Goal: Entertainment & Leisure: Browse casually

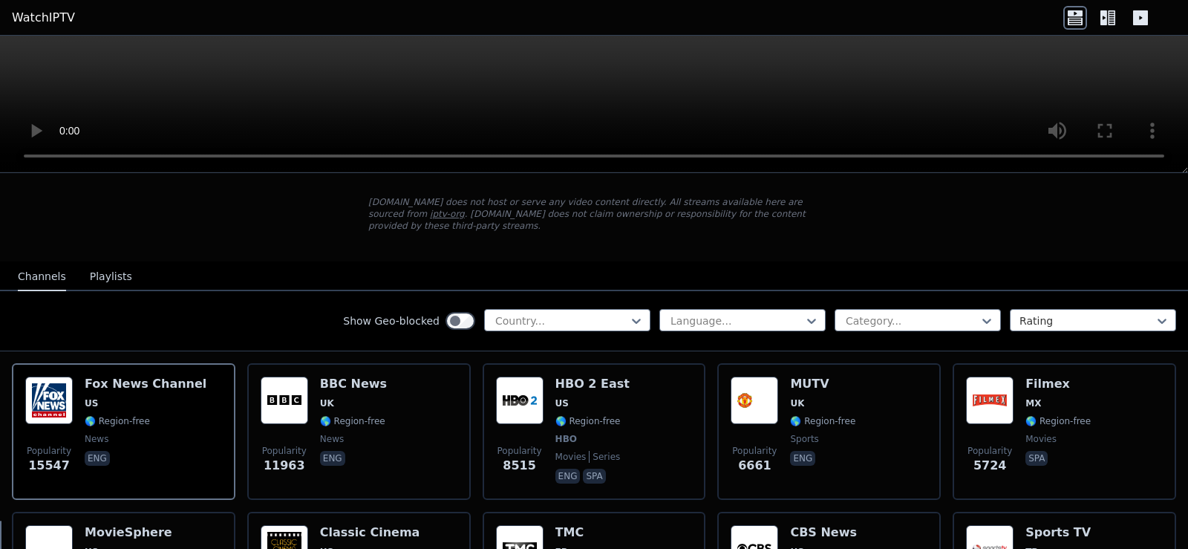
scroll to position [149, 0]
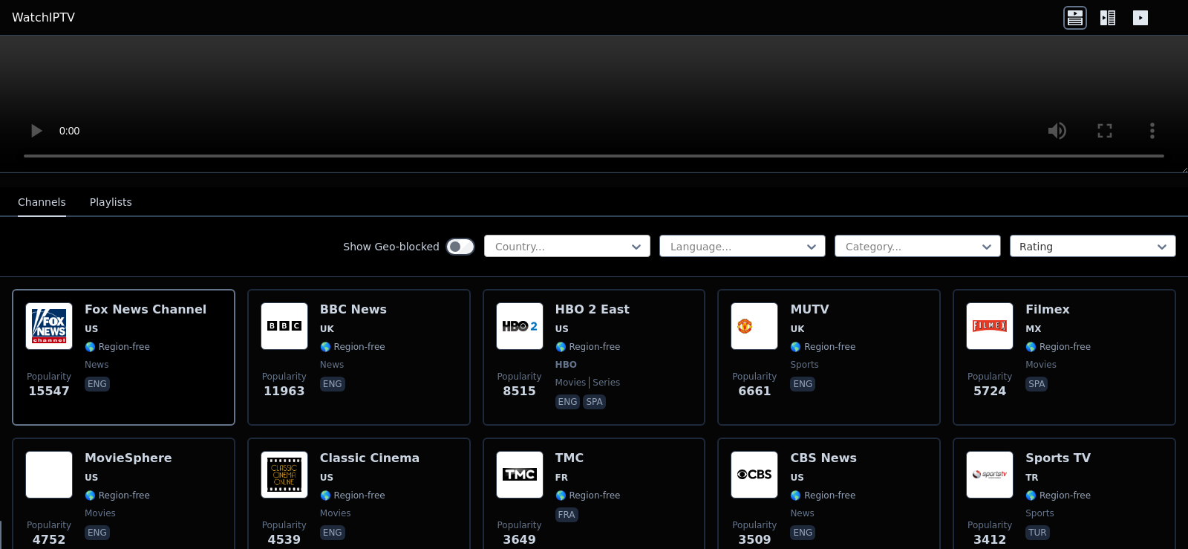
click at [547, 239] on div at bounding box center [561, 246] width 135 height 15
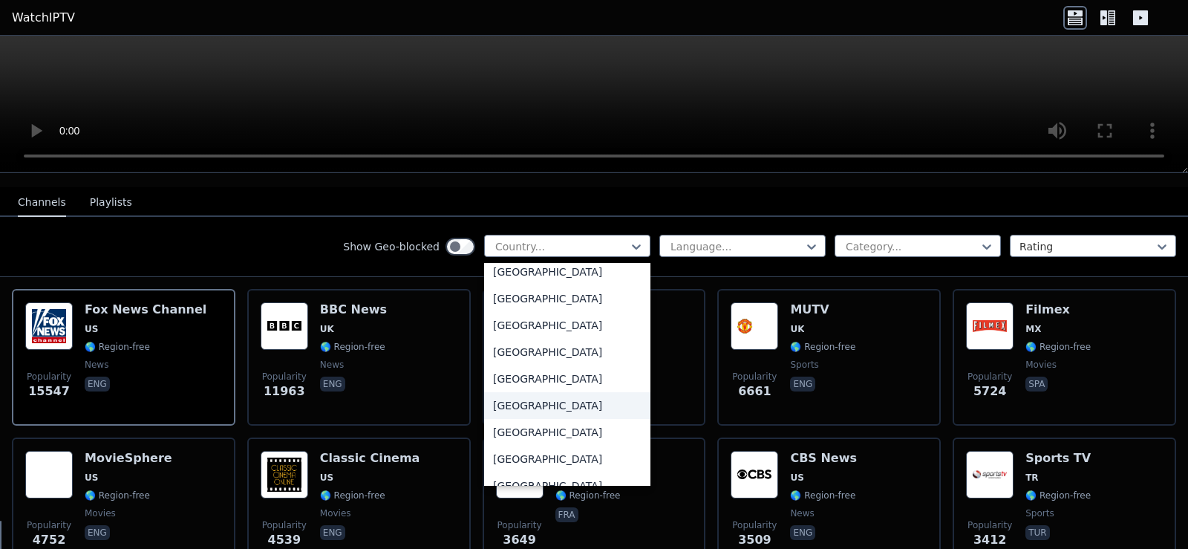
scroll to position [5232, 0]
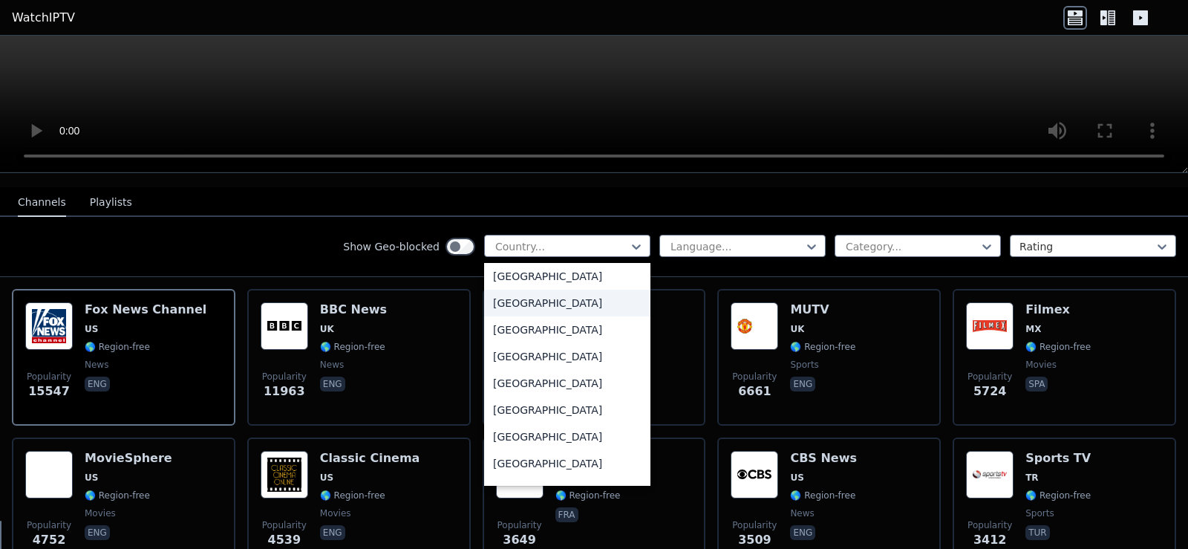
click at [530, 296] on div "[GEOGRAPHIC_DATA]" at bounding box center [567, 303] width 166 height 27
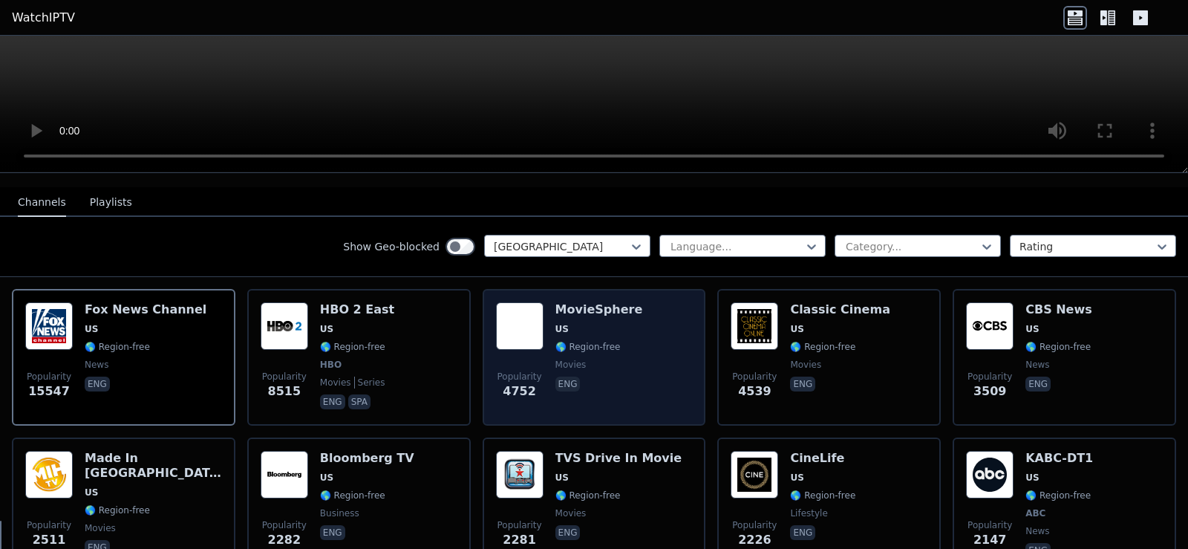
click at [613, 323] on span "US" at bounding box center [600, 329] width 88 height 12
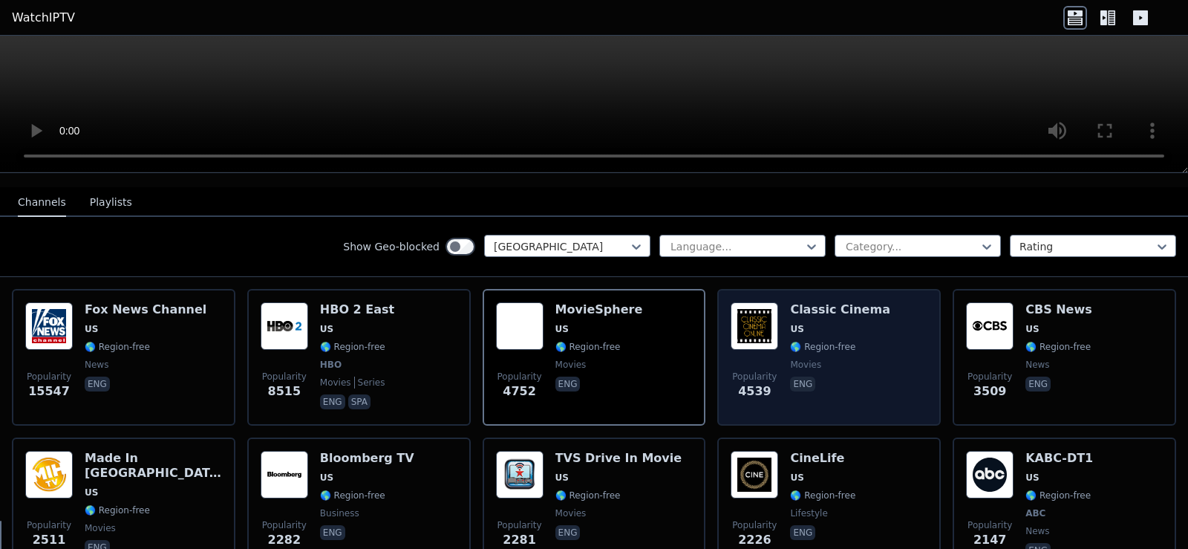
click at [814, 302] on h6 "Classic Cinema" at bounding box center [840, 309] width 100 height 15
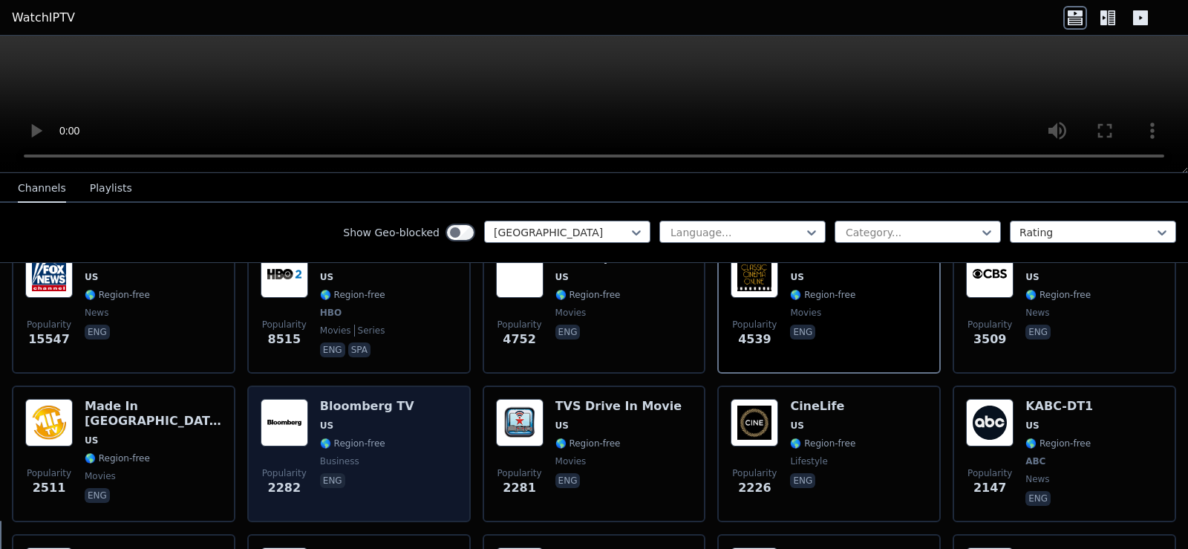
scroll to position [223, 0]
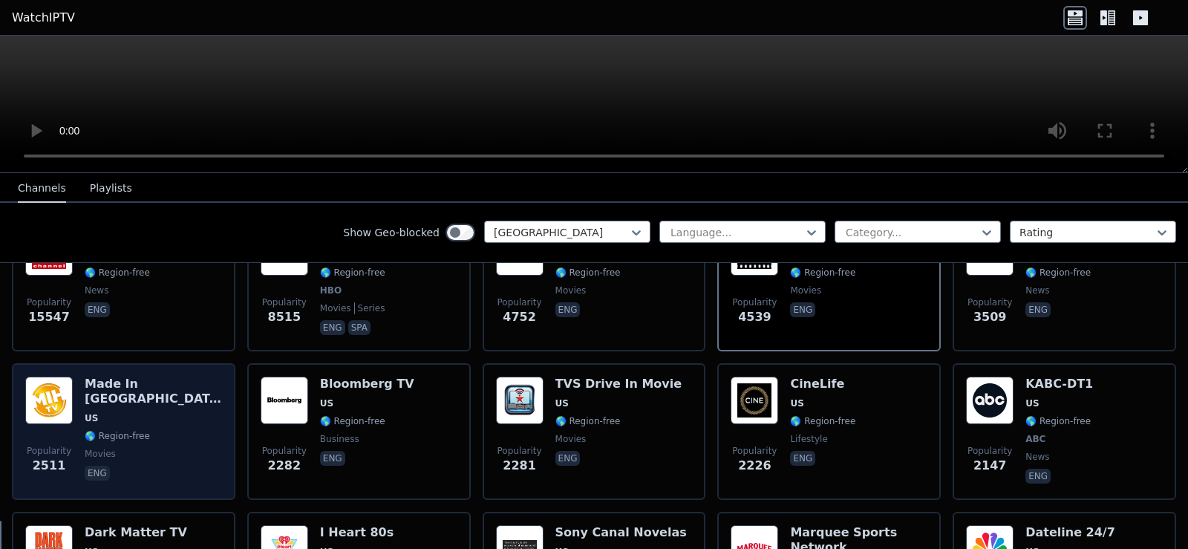
click at [138, 430] on span "🌎 Region-free" at bounding box center [117, 436] width 65 height 12
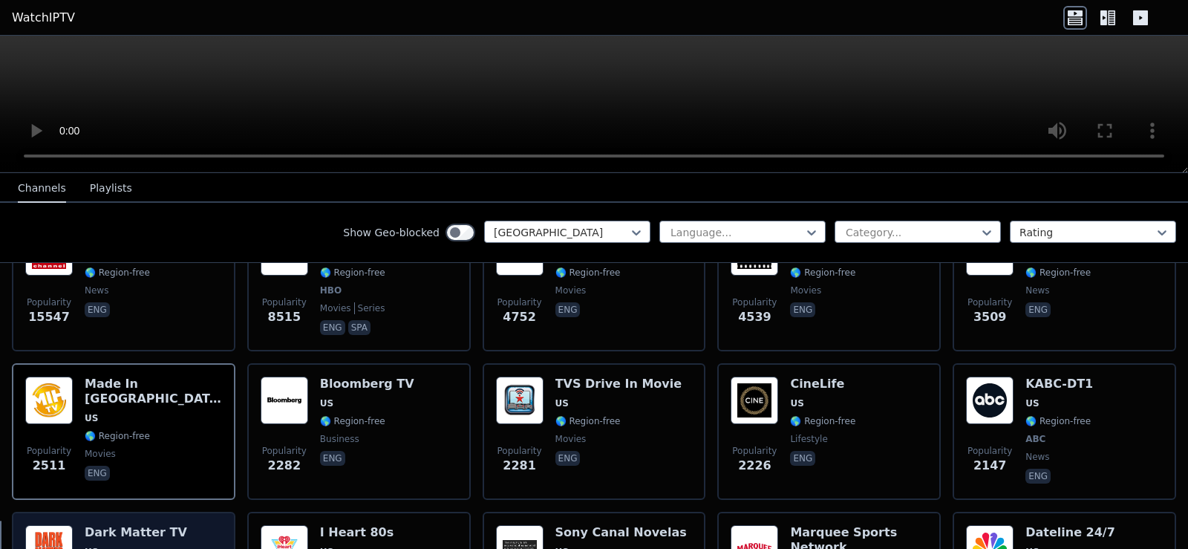
click at [106, 525] on h6 "Dark Matter TV" at bounding box center [136, 532] width 102 height 15
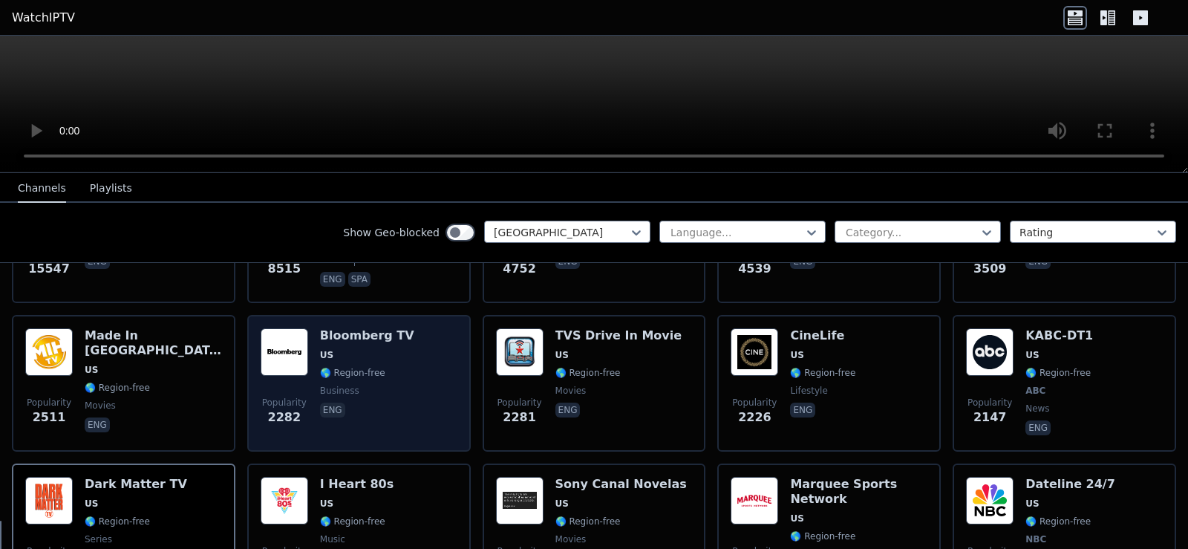
scroll to position [297, 0]
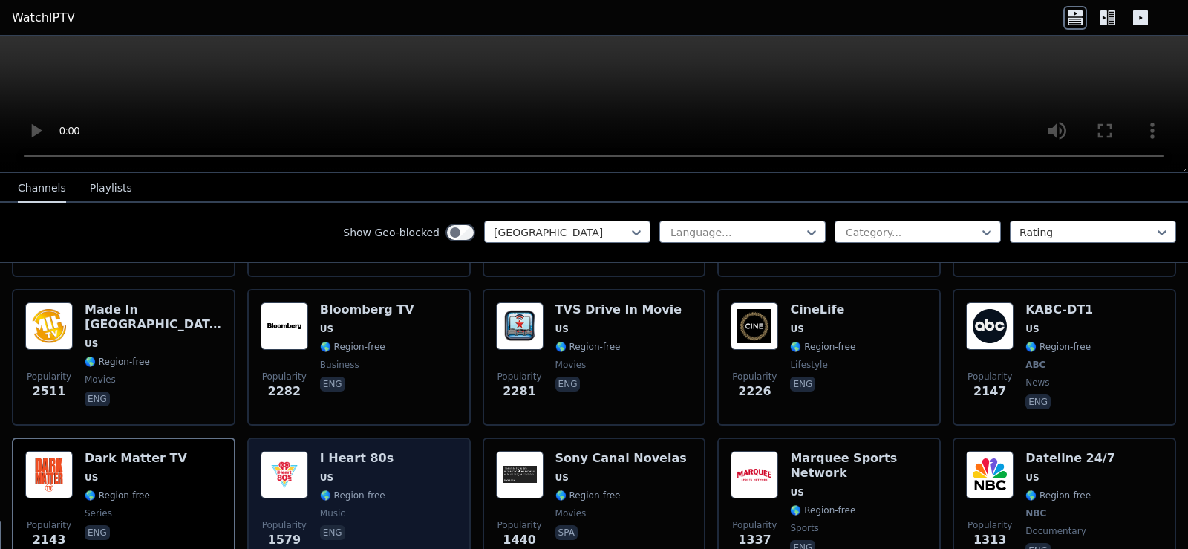
click at [357, 472] on span "US" at bounding box center [357, 478] width 74 height 12
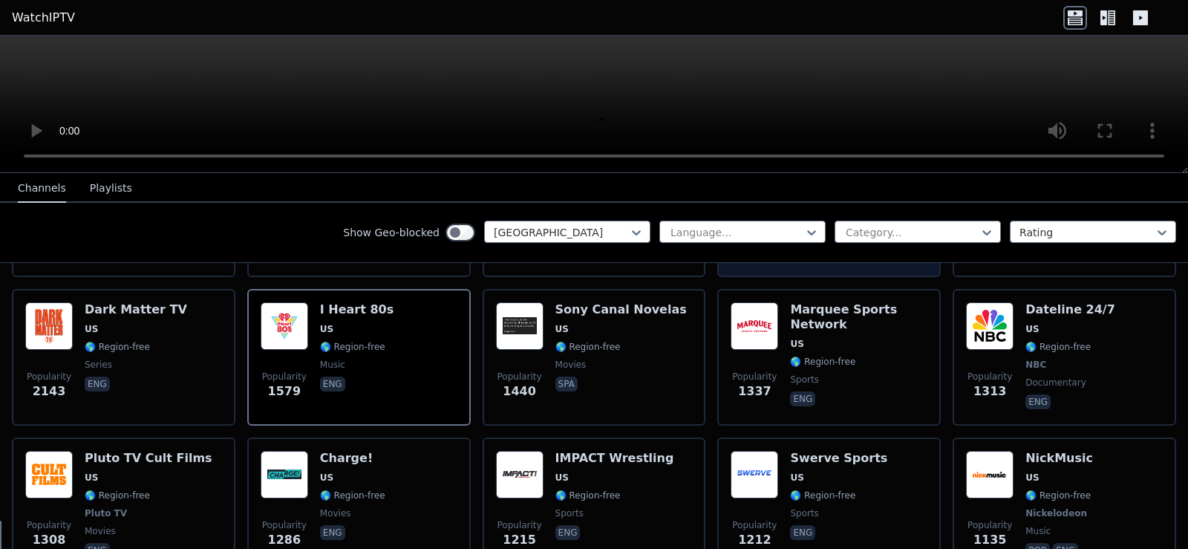
scroll to position [520, 0]
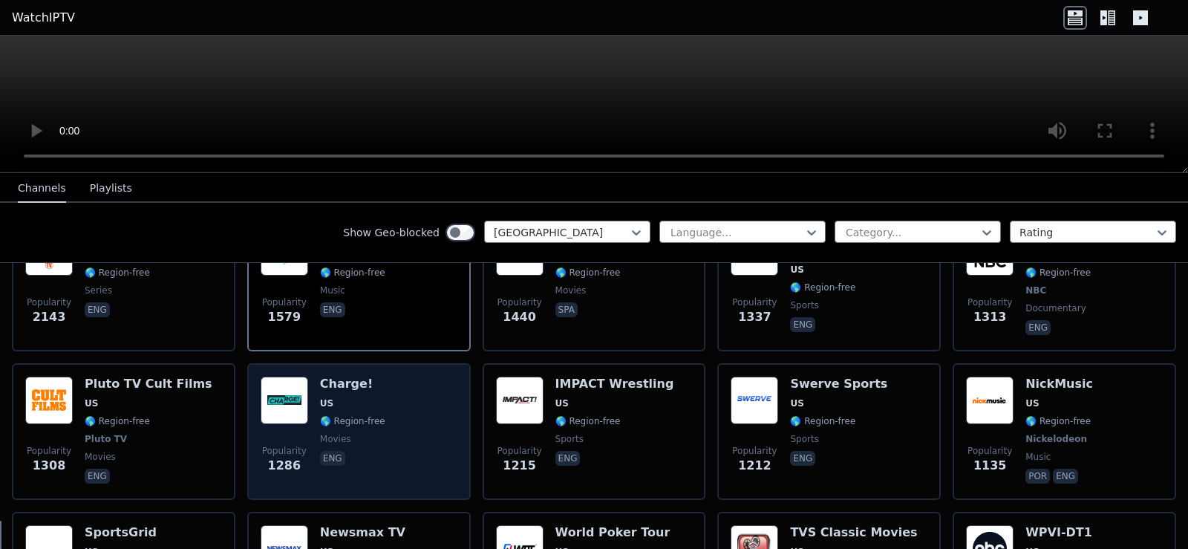
click at [336, 401] on div "Charge! US 🌎 Region-free movies eng" at bounding box center [352, 432] width 65 height 110
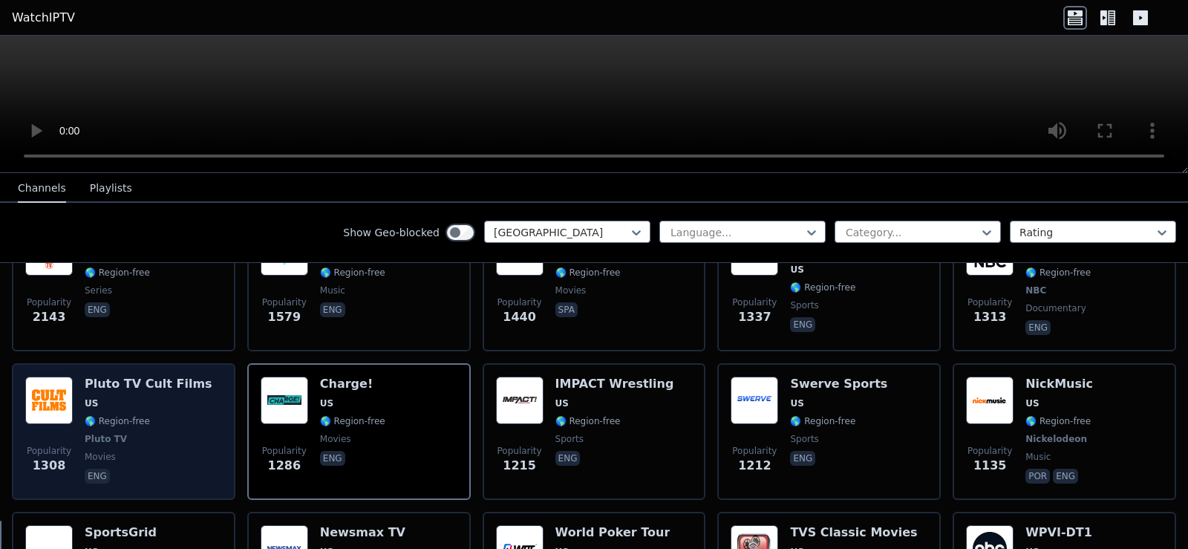
click at [128, 397] on span "US" at bounding box center [149, 403] width 128 height 12
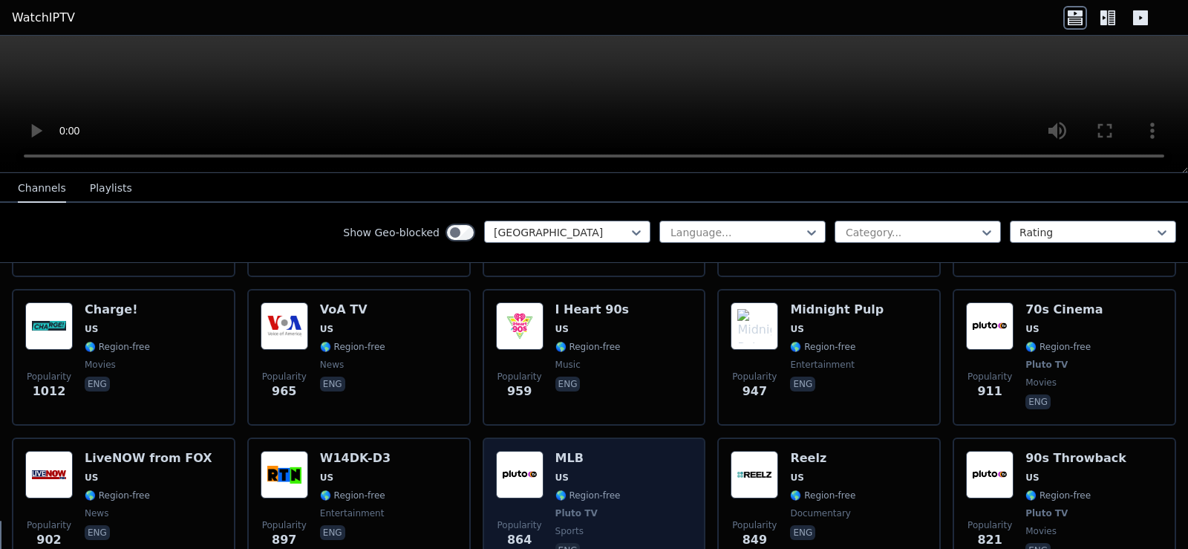
scroll to position [966, 0]
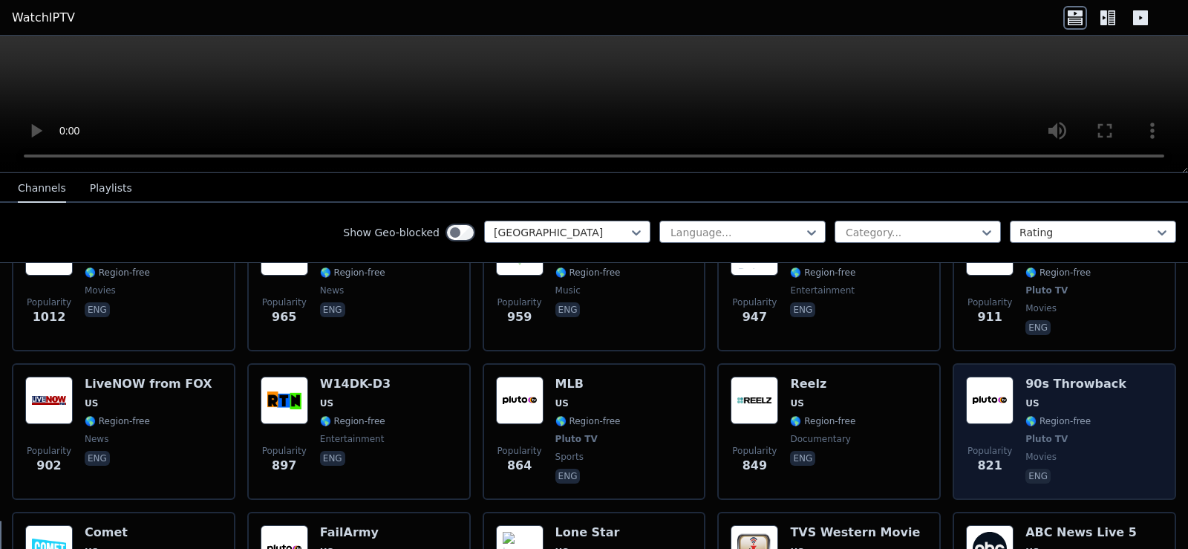
click at [1076, 400] on div "90s Throwback US 🌎 Region-free Pluto TV movies eng" at bounding box center [1076, 432] width 101 height 110
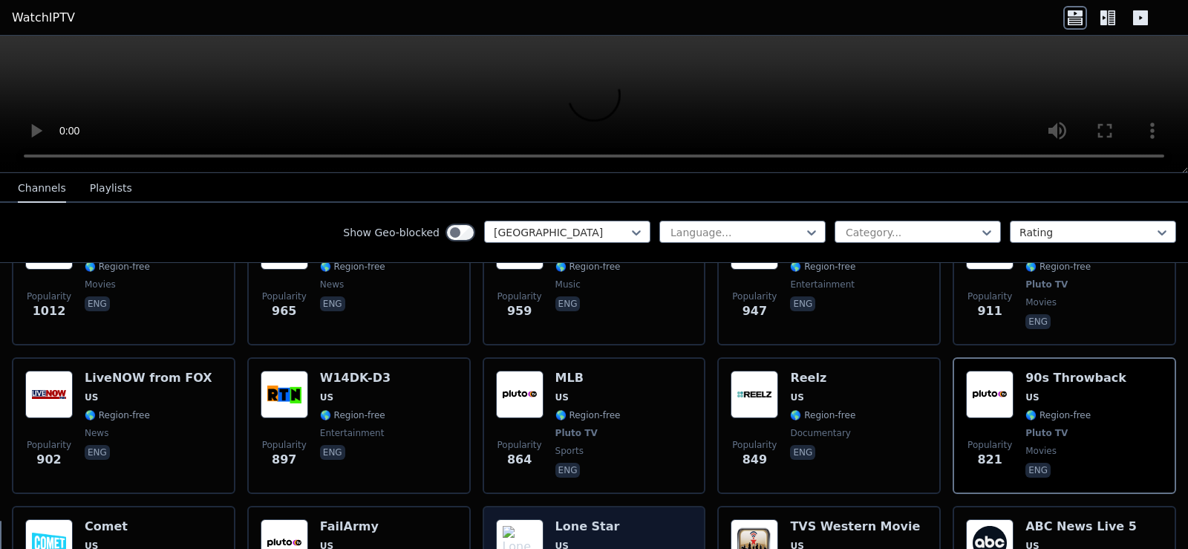
scroll to position [1040, 0]
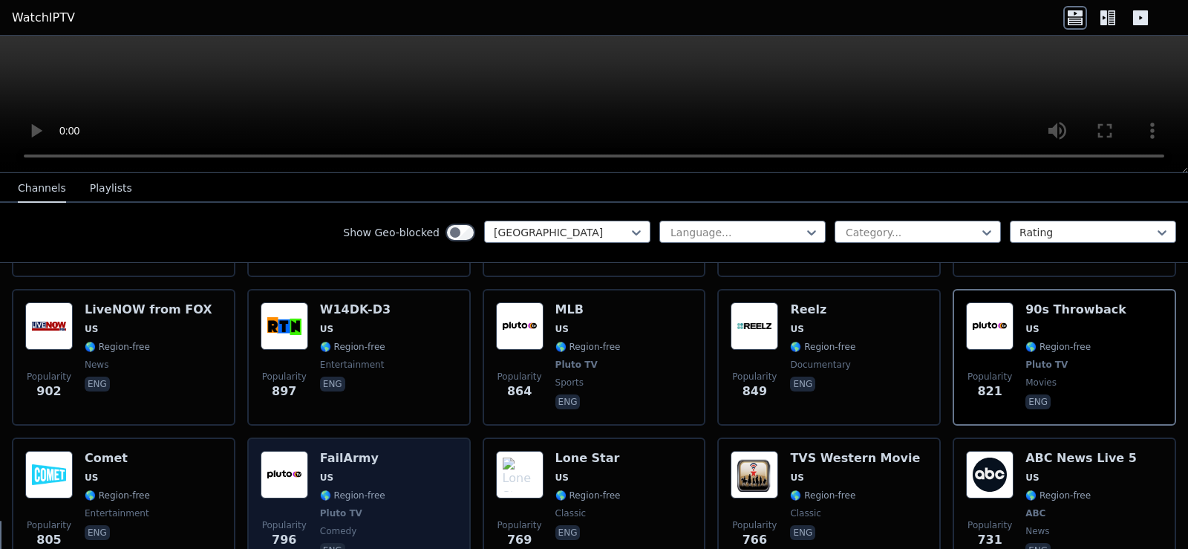
click at [350, 472] on span "US" at bounding box center [352, 478] width 65 height 12
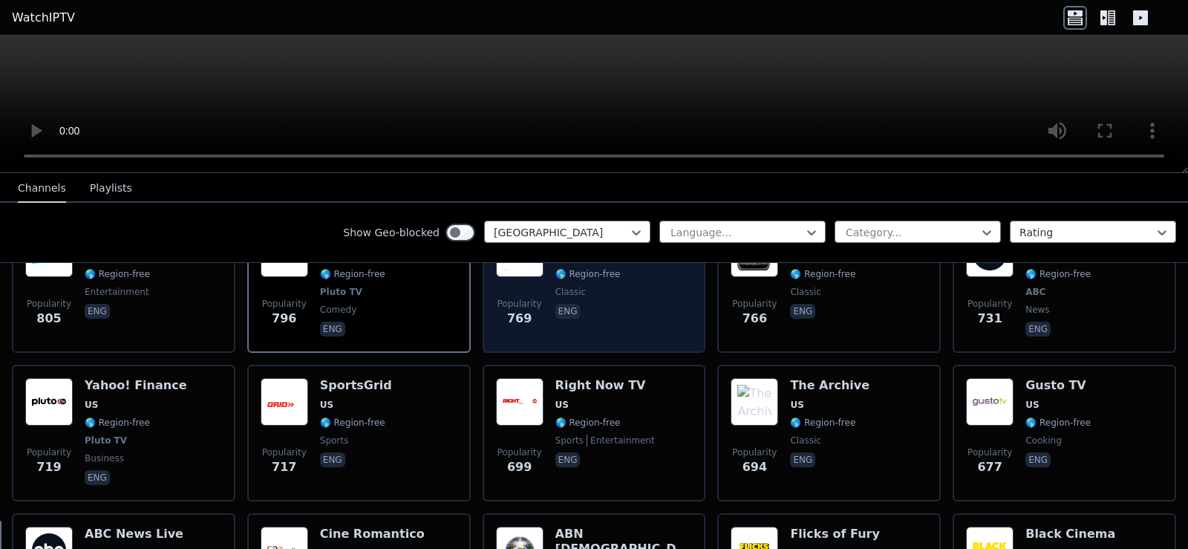
scroll to position [1263, 0]
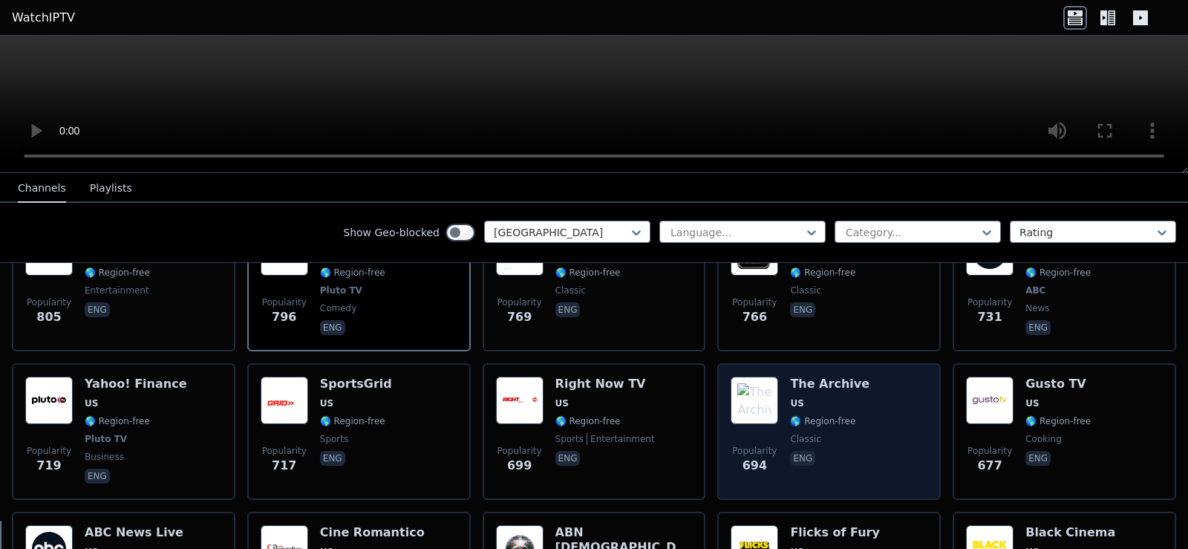
click at [850, 398] on div "Popularity 694 The Archive US 🌎 Region-free classic eng" at bounding box center [829, 432] width 197 height 110
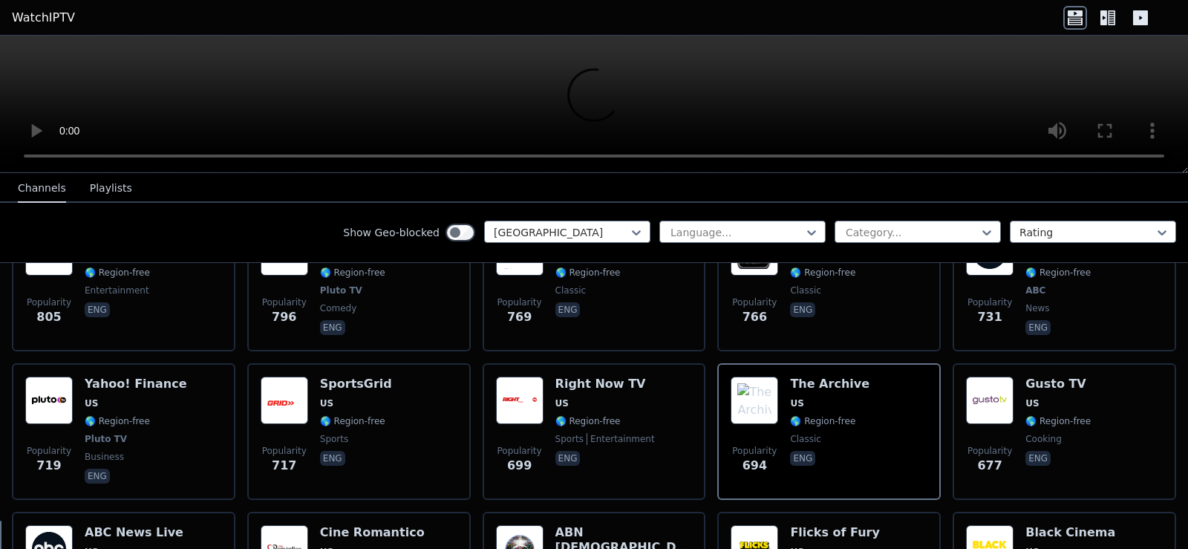
scroll to position [1188, 0]
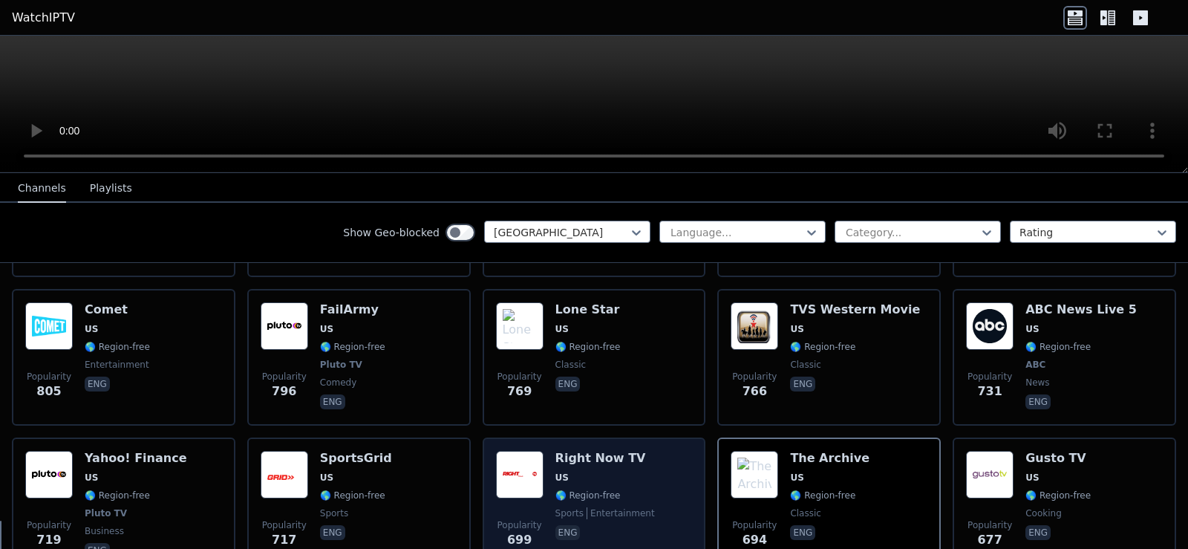
click at [643, 463] on div "Popularity 699 Right Now TV US 🌎 Region-free sports entertainment eng" at bounding box center [594, 506] width 197 height 110
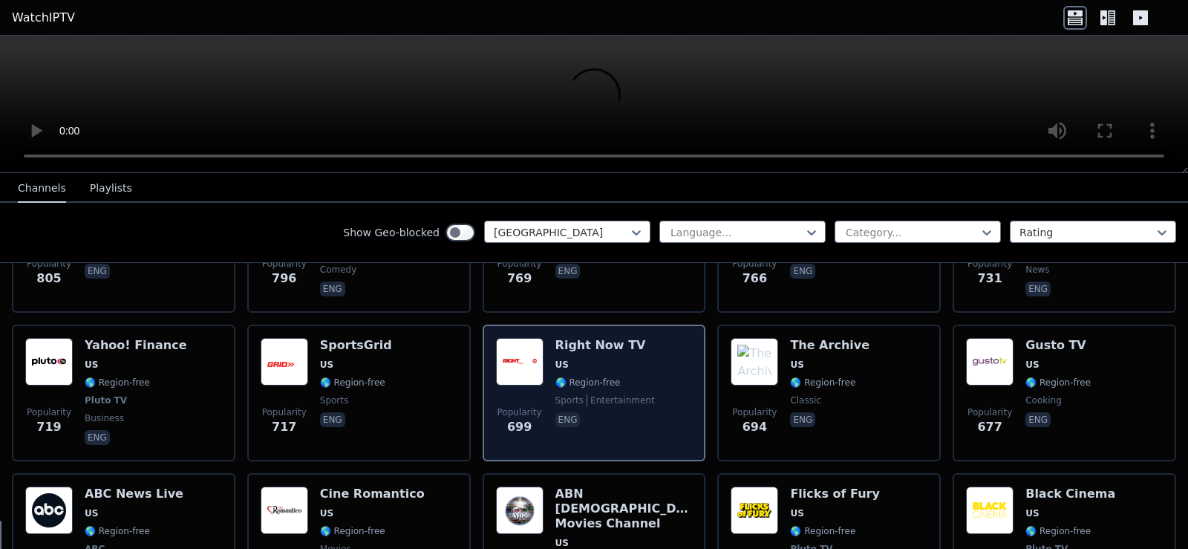
scroll to position [1337, 0]
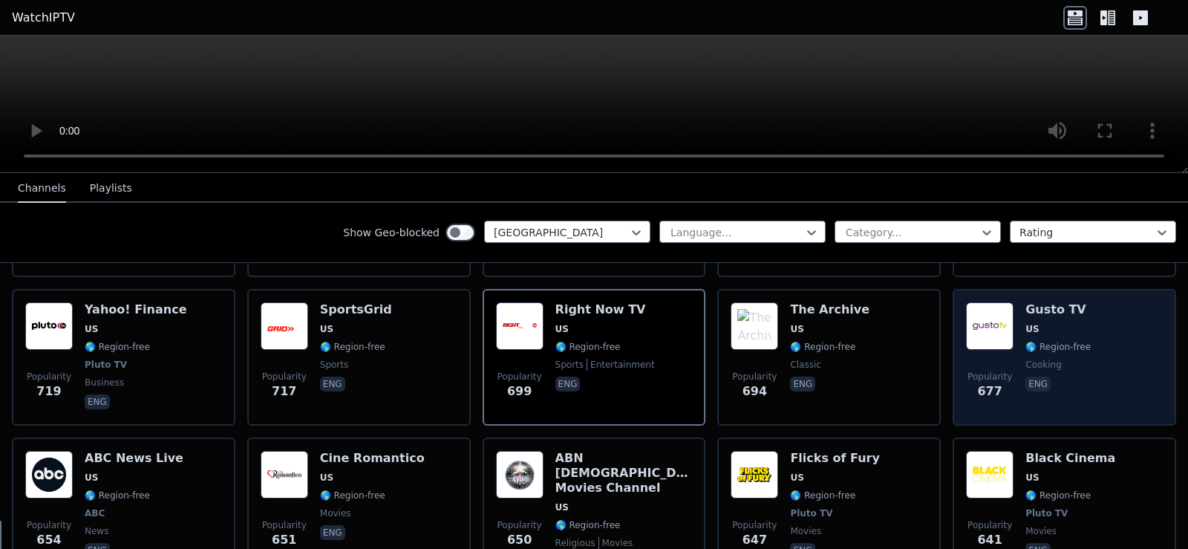
click at [1029, 302] on h6 "Gusto TV" at bounding box center [1058, 309] width 65 height 15
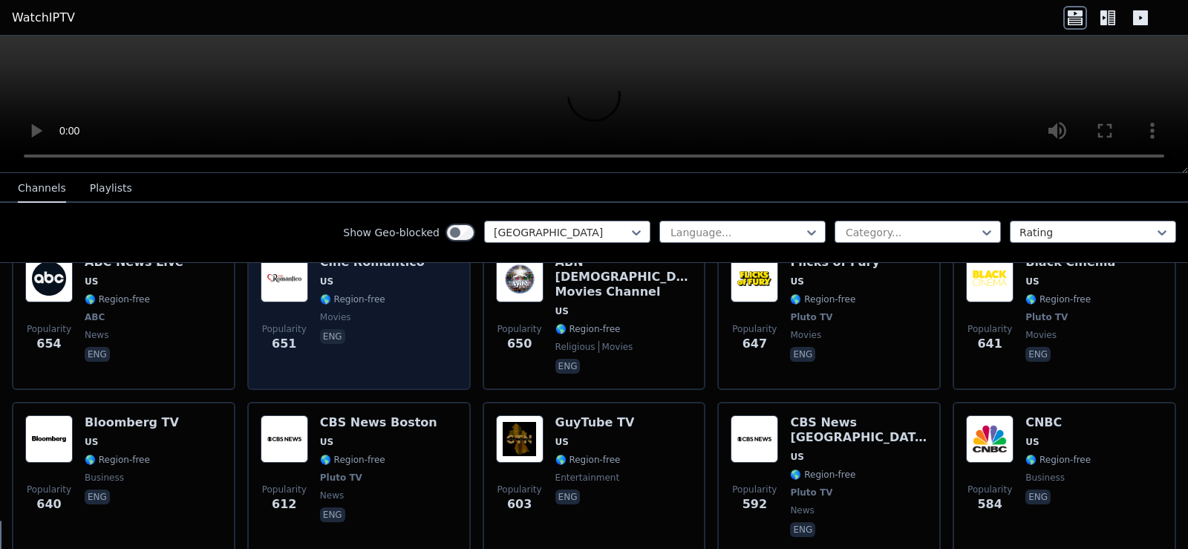
scroll to position [1560, 0]
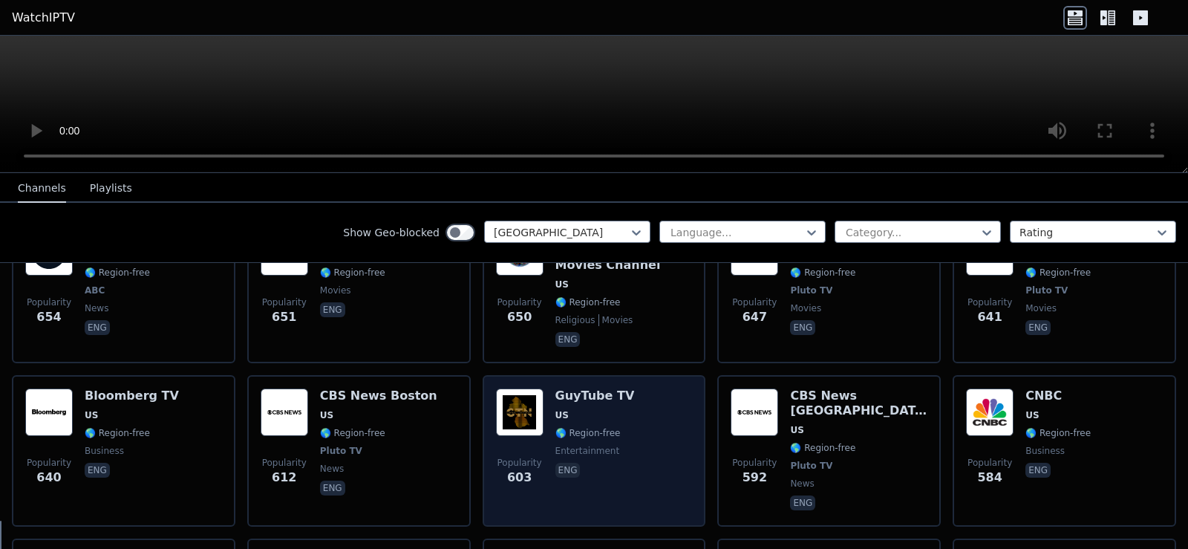
click at [545, 388] on div "Popularity 603 GuyTube TV US 🌎 Region-free entertainment eng" at bounding box center [594, 450] width 197 height 125
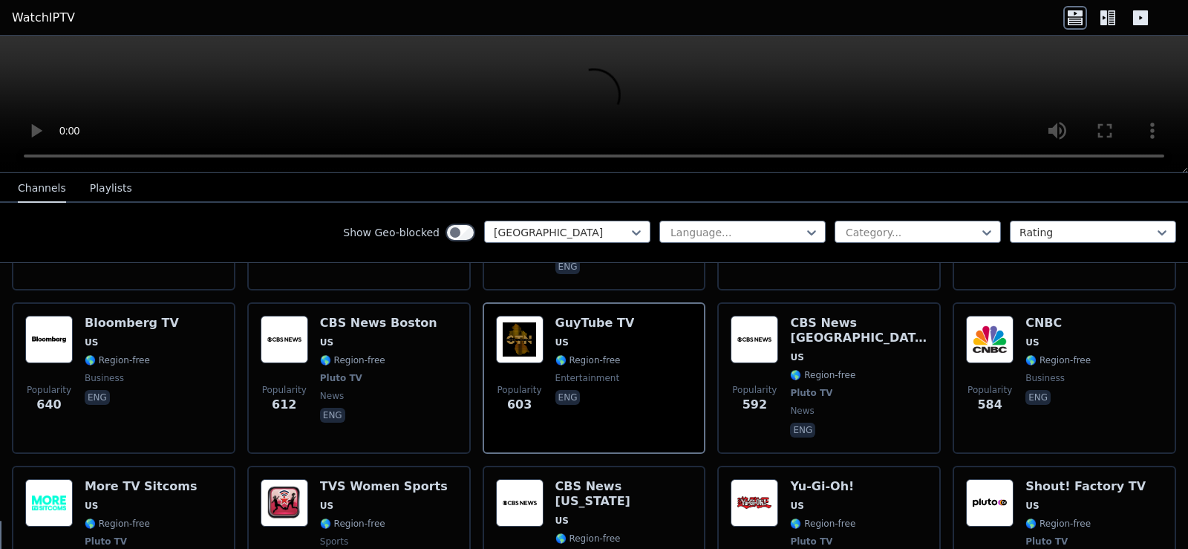
scroll to position [1634, 0]
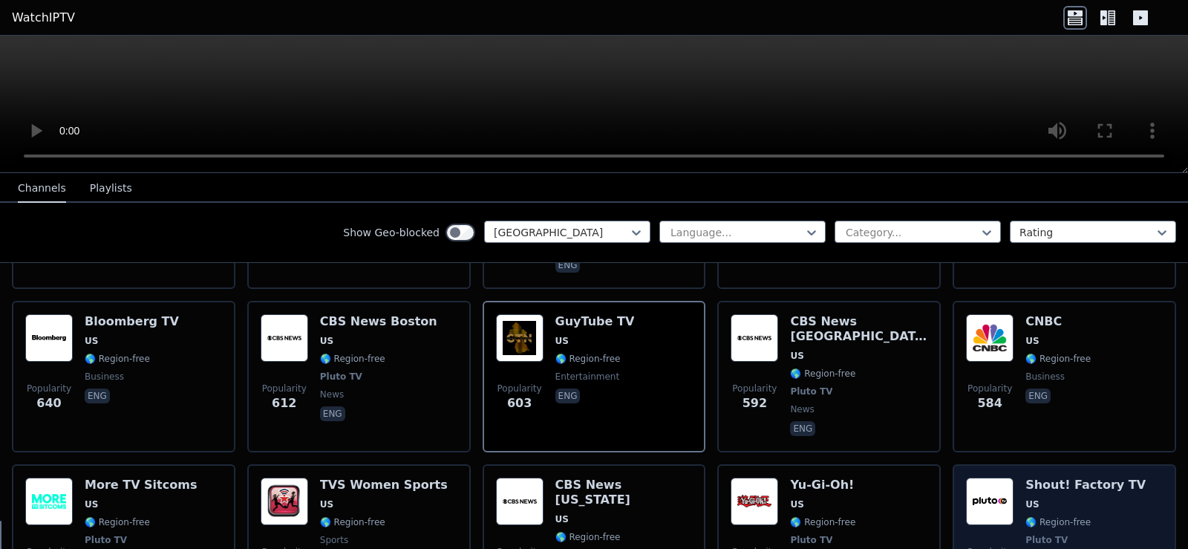
click at [1046, 478] on h6 "Shout! Factory TV" at bounding box center [1086, 485] width 120 height 15
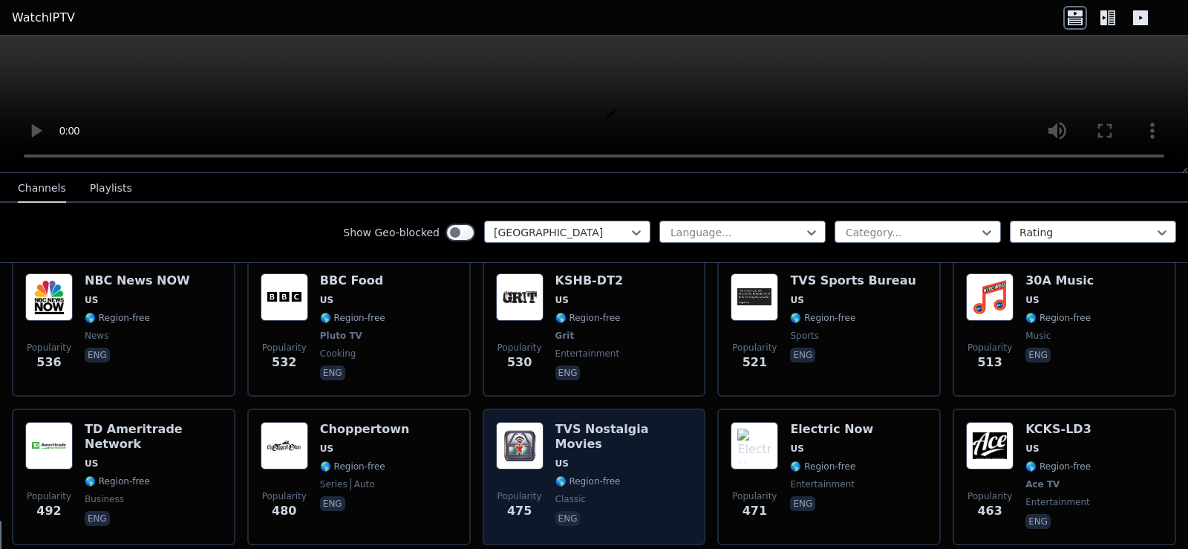
scroll to position [2005, 0]
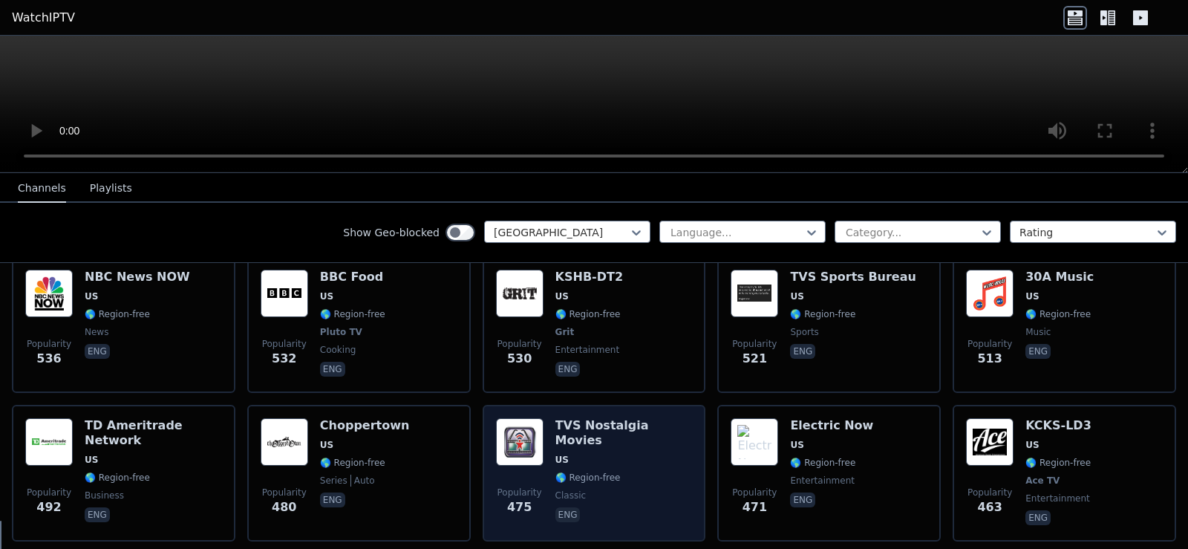
click at [561, 454] on span "US" at bounding box center [562, 460] width 13 height 12
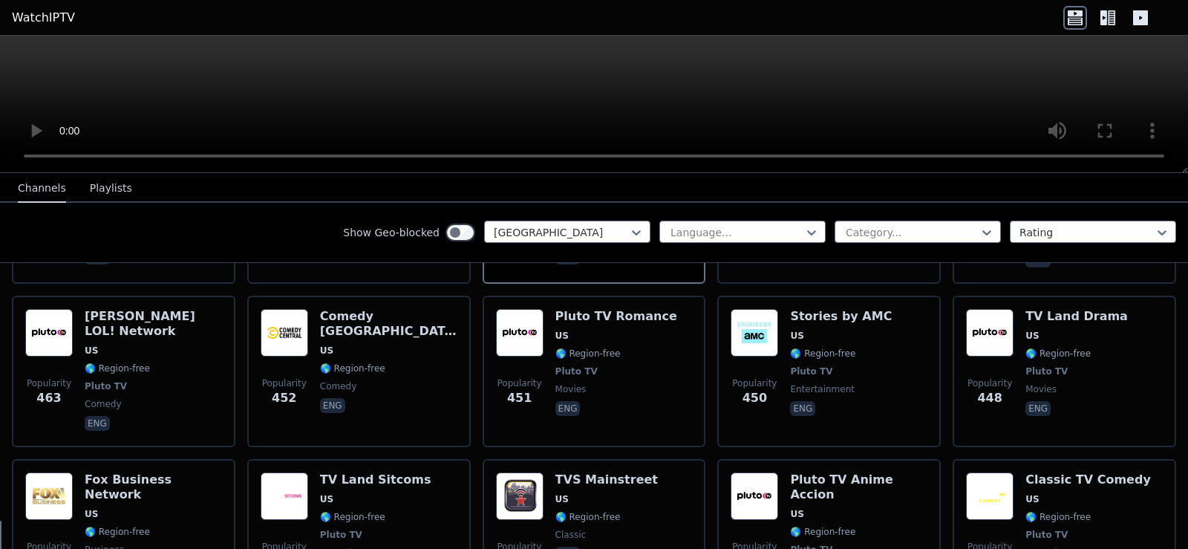
scroll to position [2302, 0]
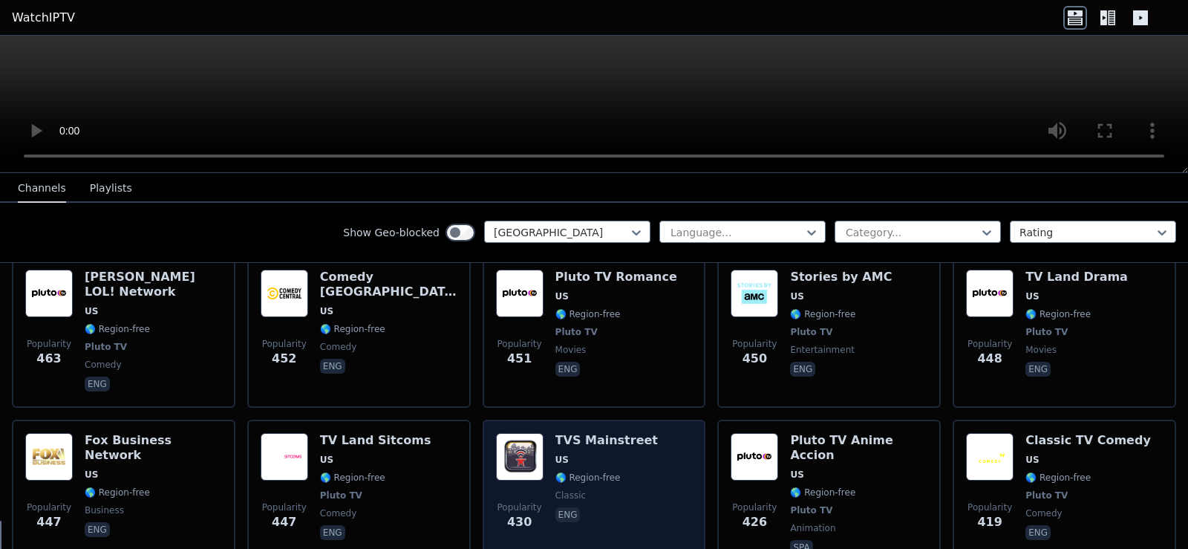
click at [567, 454] on span "US" at bounding box center [607, 460] width 102 height 12
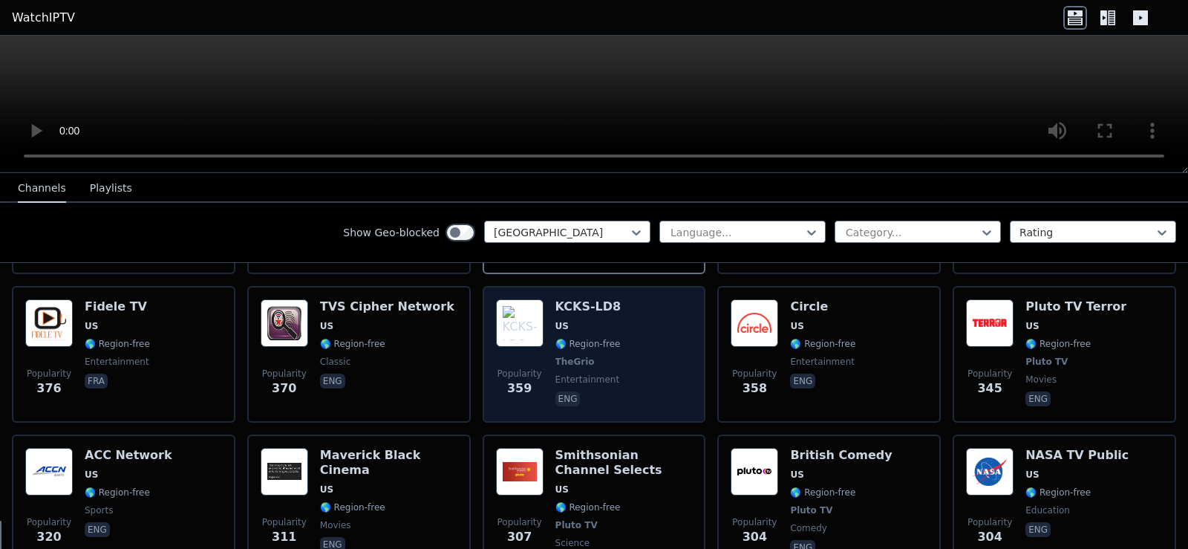
scroll to position [2525, 0]
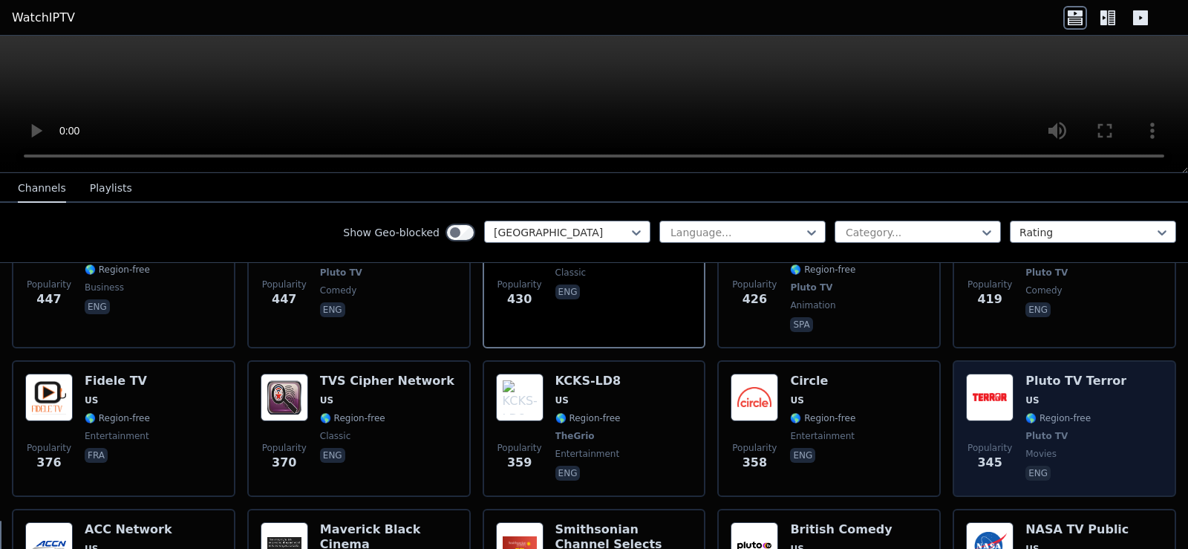
click at [1008, 374] on div "Popularity 345 Pluto TV Terror US 🌎 Region-free Pluto TV movies eng" at bounding box center [1064, 429] width 197 height 110
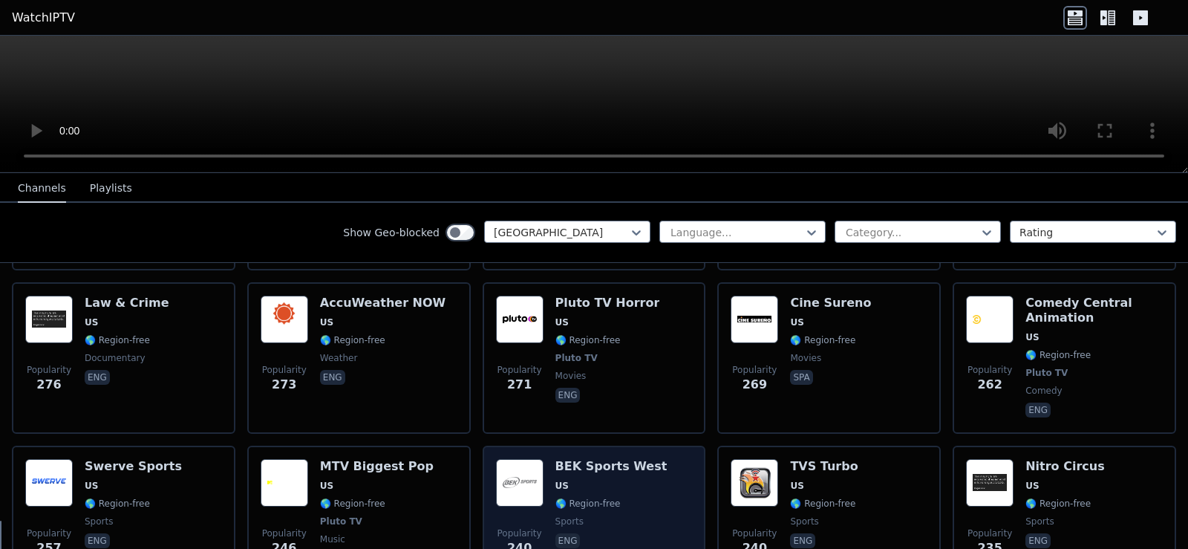
scroll to position [3119, 0]
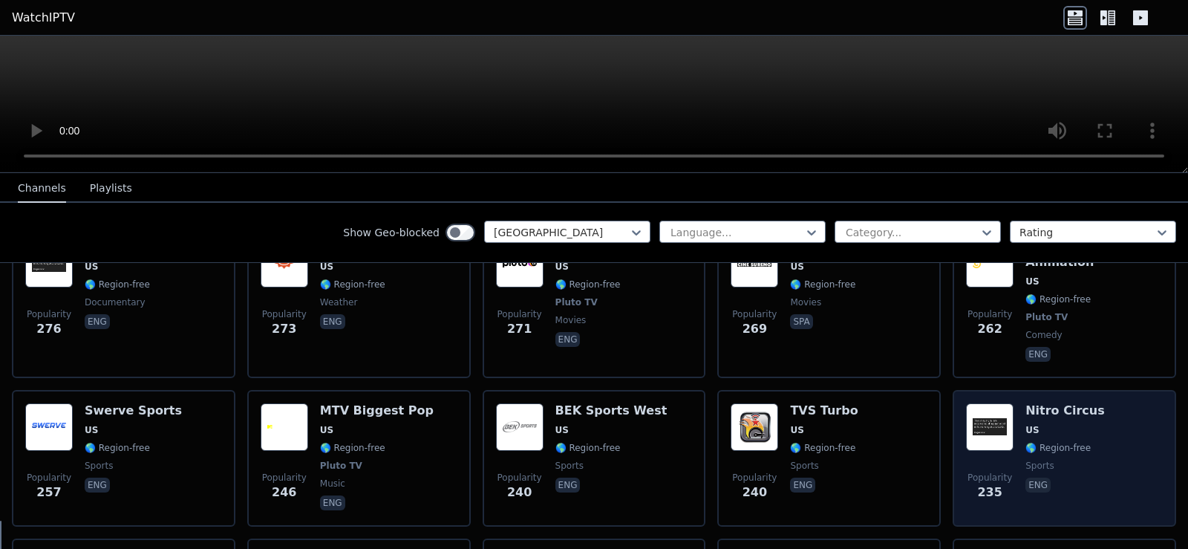
click at [992, 403] on img at bounding box center [990, 427] width 48 height 48
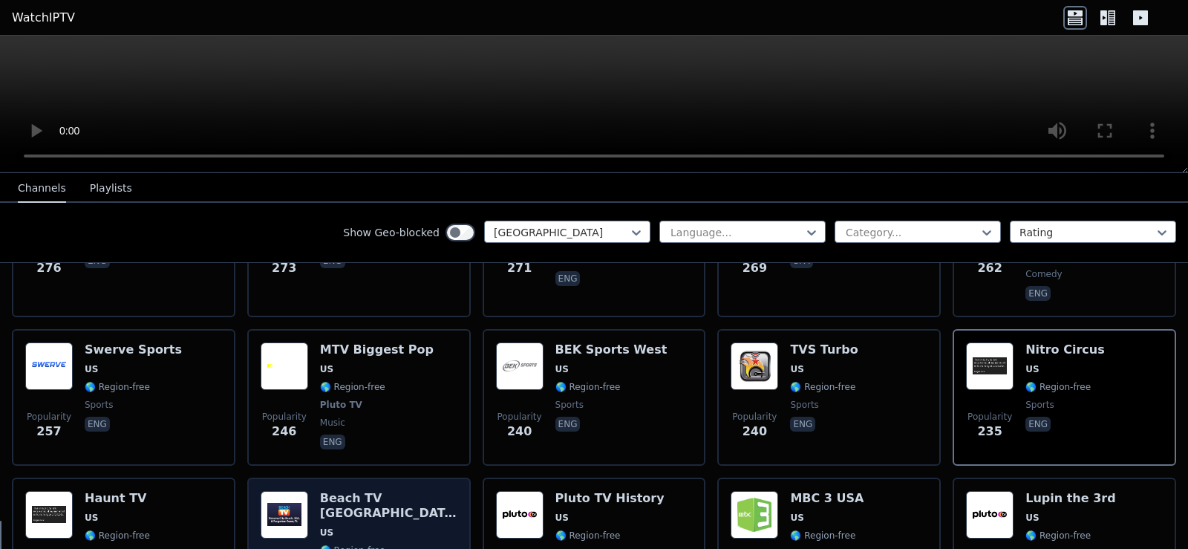
scroll to position [3194, 0]
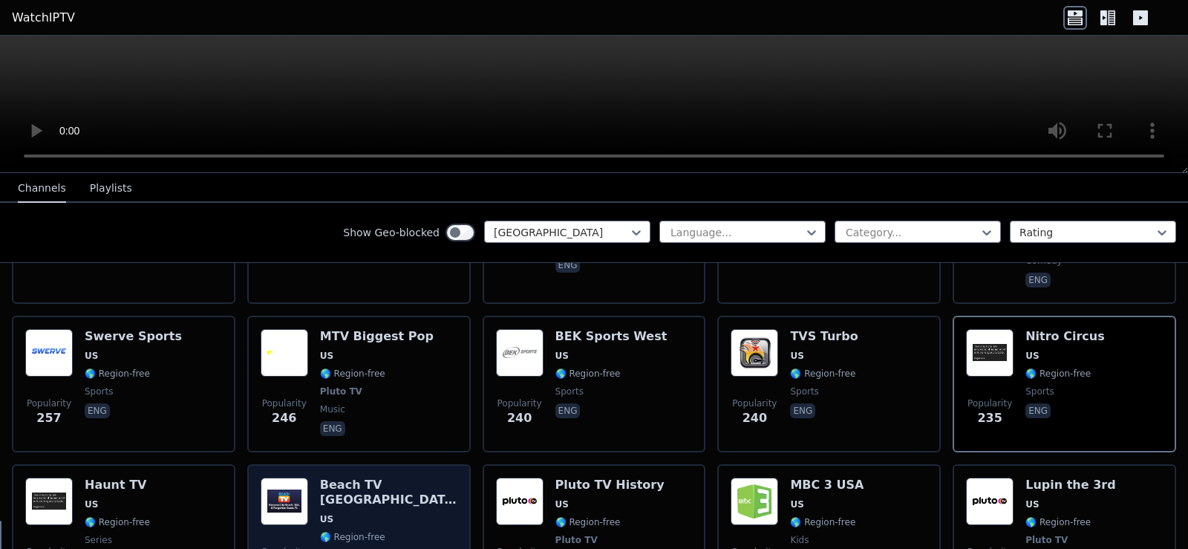
click at [403, 531] on span "🌎 Region-free" at bounding box center [388, 537] width 137 height 12
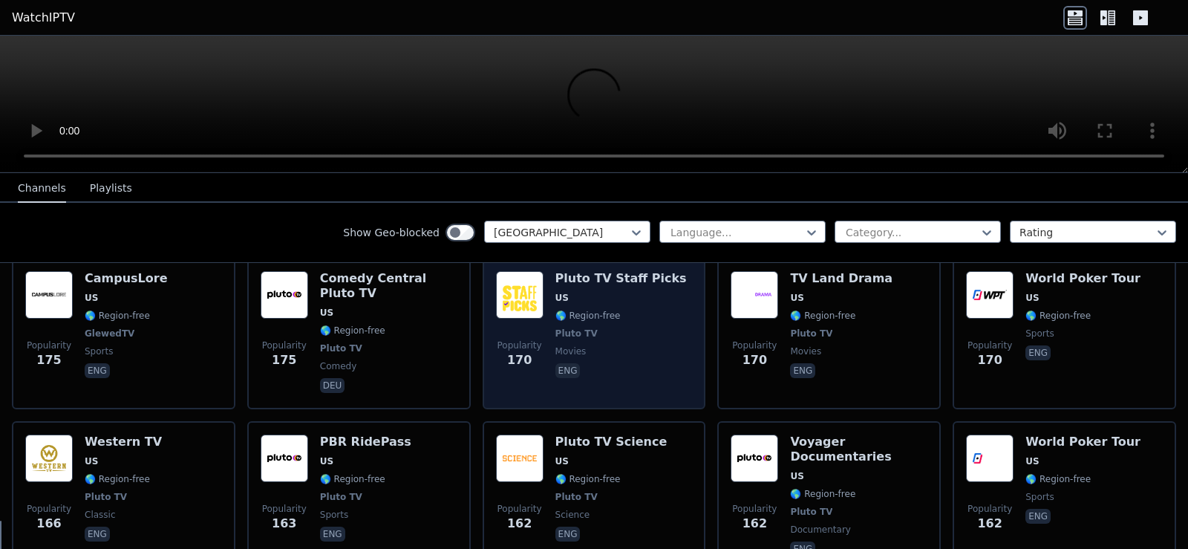
scroll to position [4531, 0]
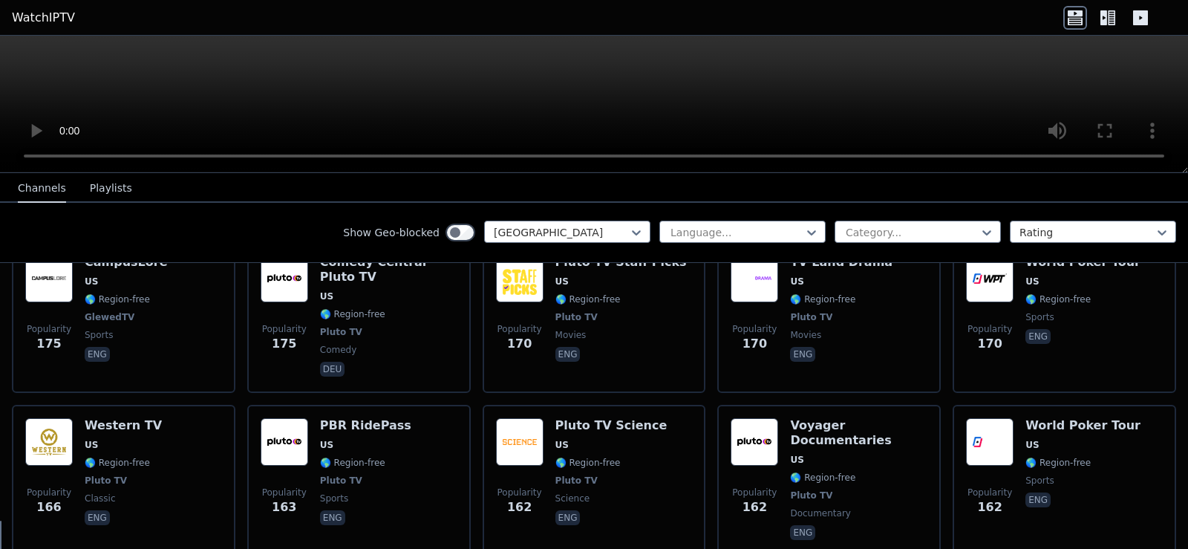
click at [113, 192] on button "Playlists" at bounding box center [111, 189] width 42 height 28
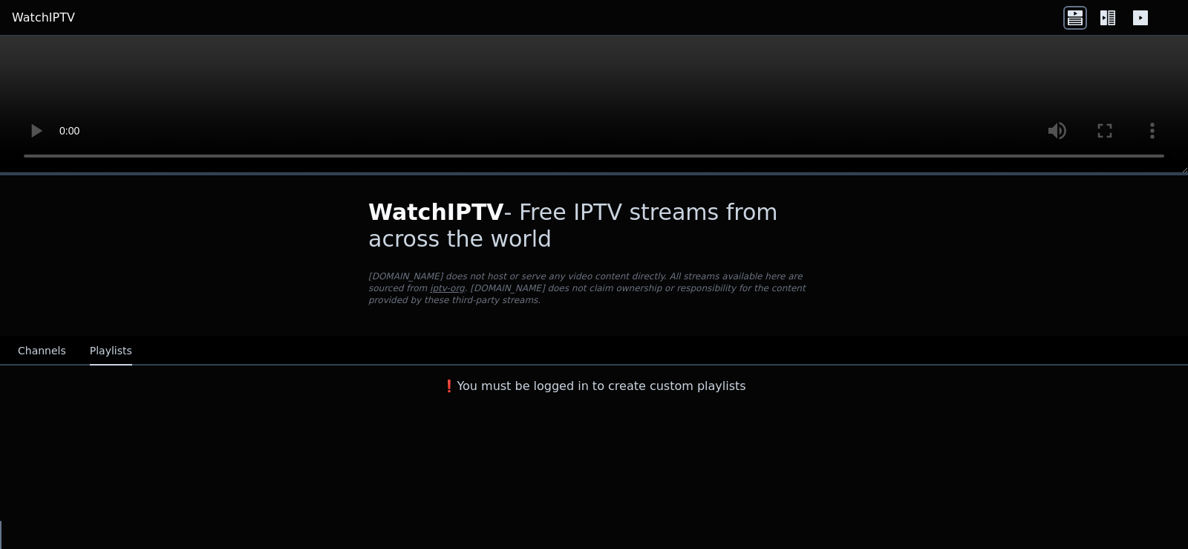
scroll to position [0, 0]
drag, startPoint x: 33, startPoint y: 340, endPoint x: 76, endPoint y: 273, distance: 79.5
click at [33, 340] on button "Channels" at bounding box center [42, 351] width 48 height 28
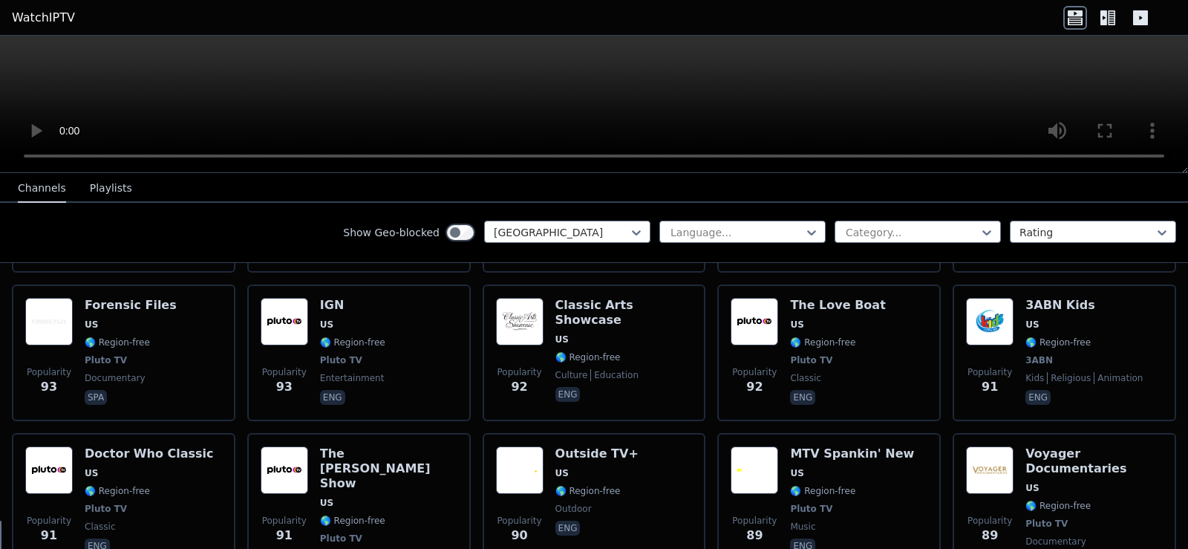
scroll to position [7117, 0]
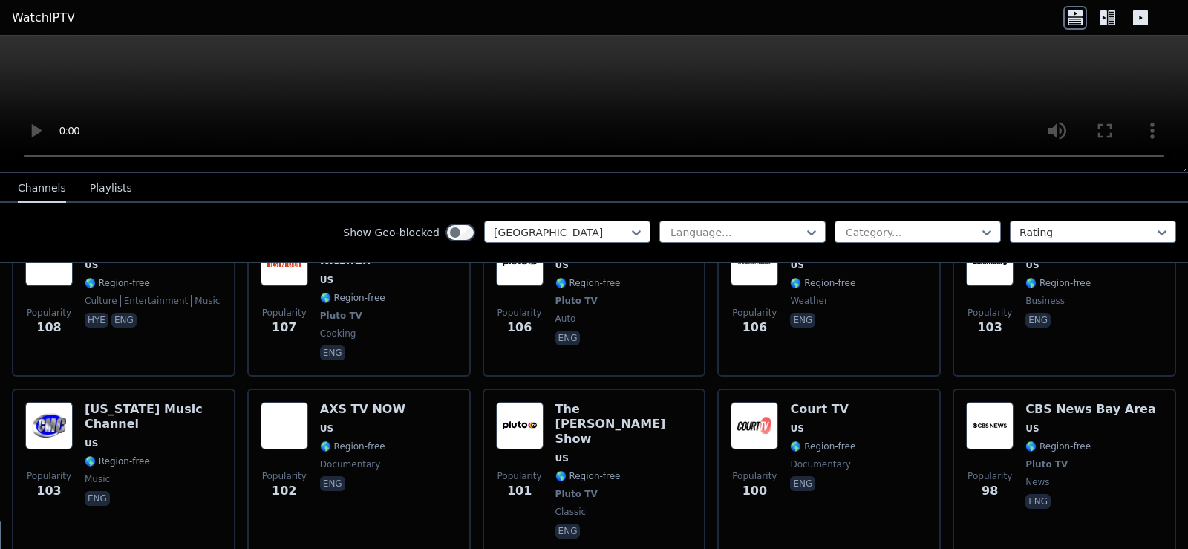
scroll to position [6523, 0]
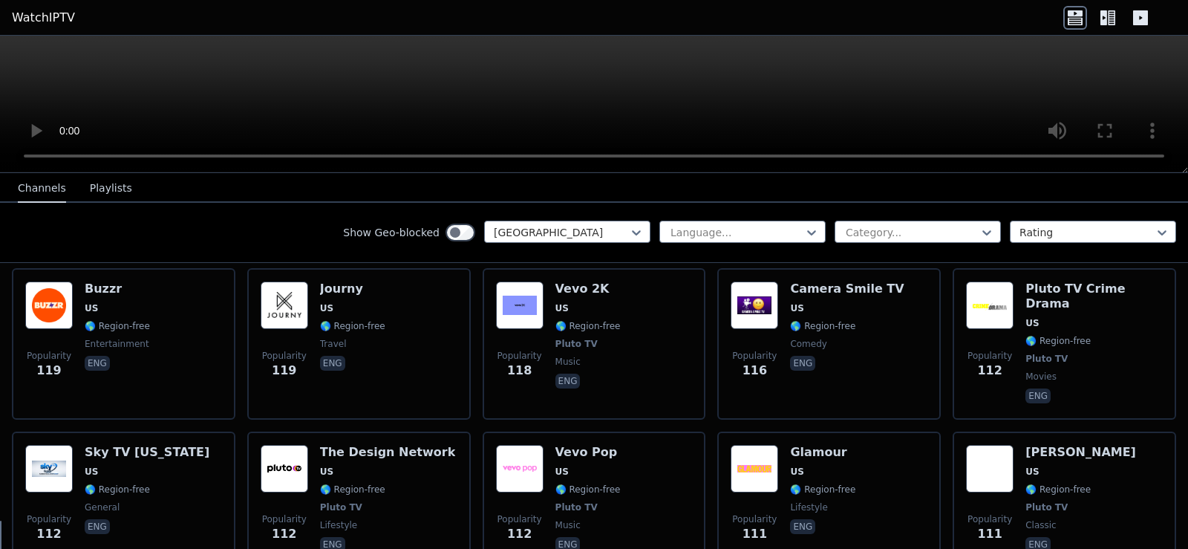
scroll to position [6151, 0]
